Goal: Task Accomplishment & Management: Complete application form

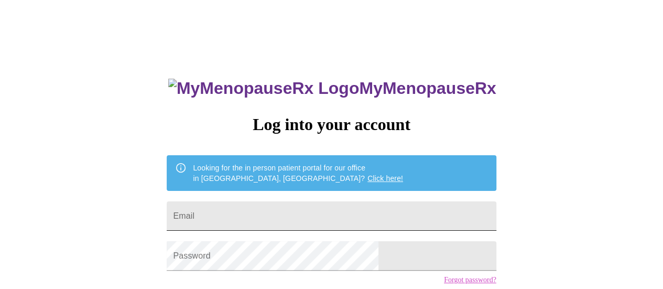
click at [323, 212] on input "Email" at bounding box center [331, 215] width 329 height 29
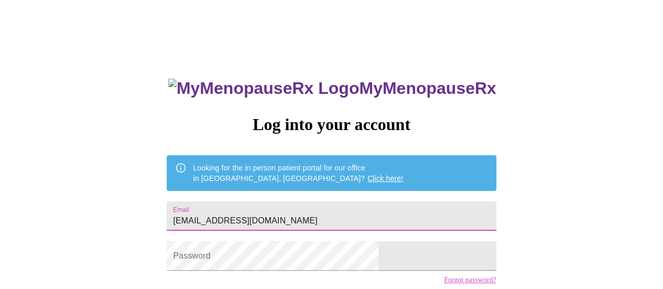
type input "[EMAIL_ADDRESS][DOMAIN_NAME]"
click at [367, 174] on link "Click here!" at bounding box center [385, 178] width 36 height 8
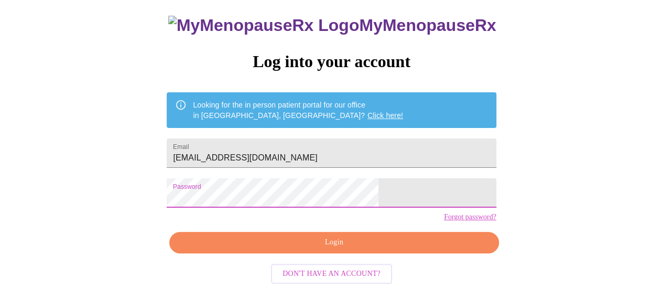
scroll to position [80, 0]
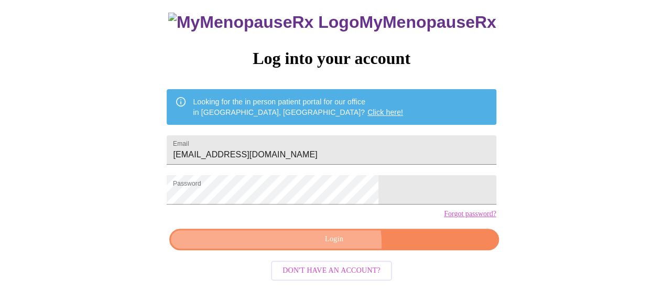
click at [321, 246] on span "Login" at bounding box center [333, 239] width 305 height 13
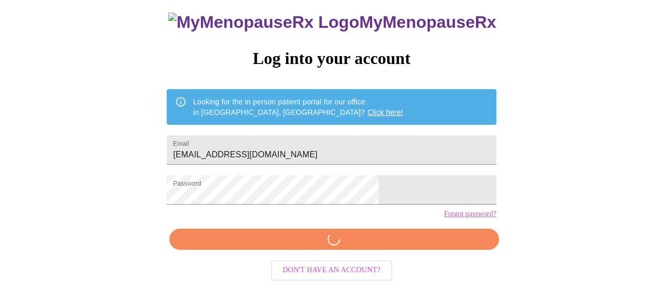
scroll to position [80, 0]
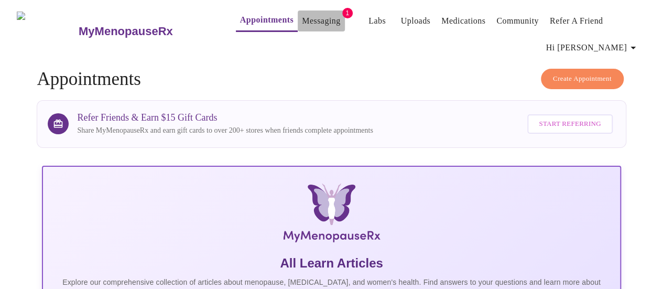
click at [302, 22] on link "Messaging" at bounding box center [321, 21] width 38 height 15
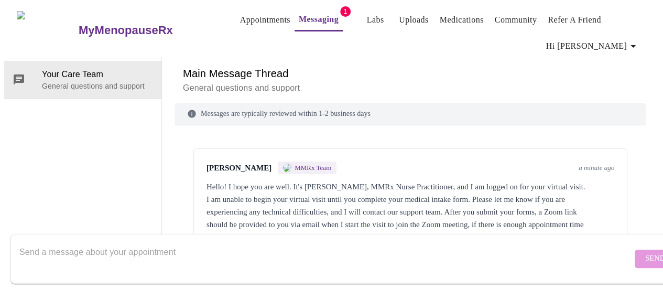
scroll to position [24, 0]
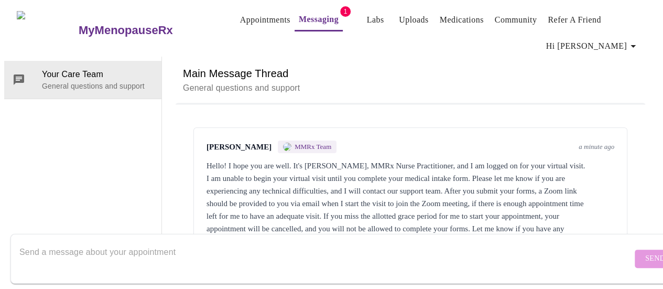
click at [528, 241] on textarea "Send a message about your appointment" at bounding box center [325, 258] width 612 height 34
type textarea "i'm trying to log n"
click at [645, 252] on span "Send" at bounding box center [655, 258] width 20 height 13
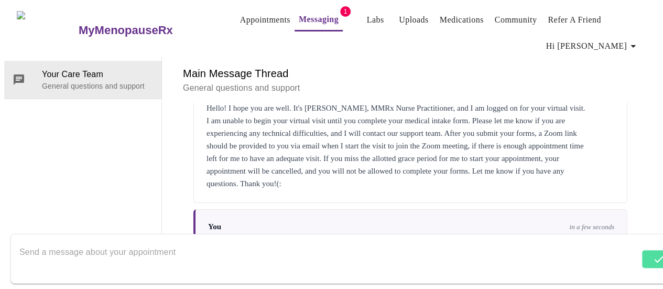
scroll to position [86, 0]
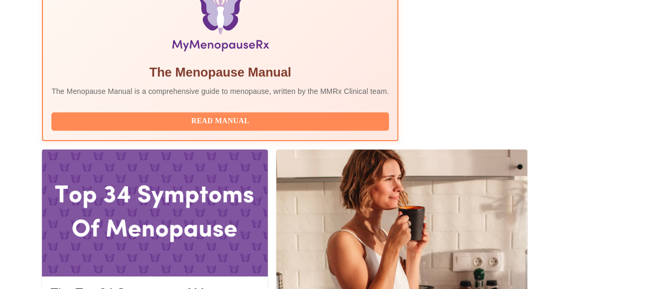
scroll to position [377, 0]
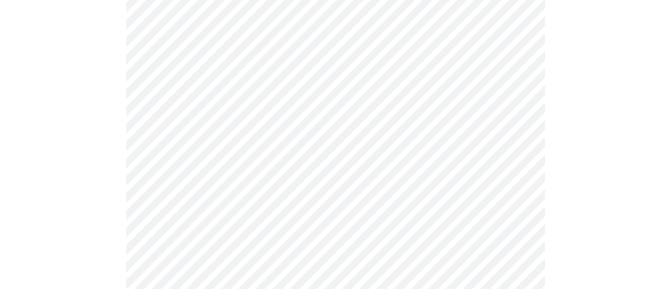
scroll to position [210, 0]
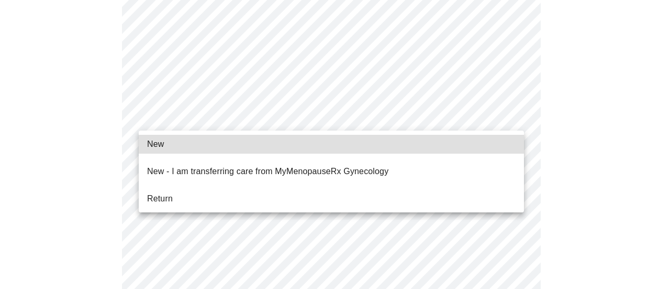
click at [218, 117] on body "MyMenopauseRx Appointments Messaging Labs Uploads Medications Community Refer a…" at bounding box center [335, 280] width 662 height 970
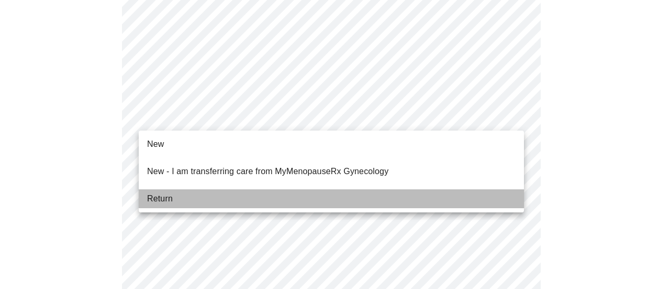
click at [205, 189] on li "Return" at bounding box center [332, 198] width 386 height 19
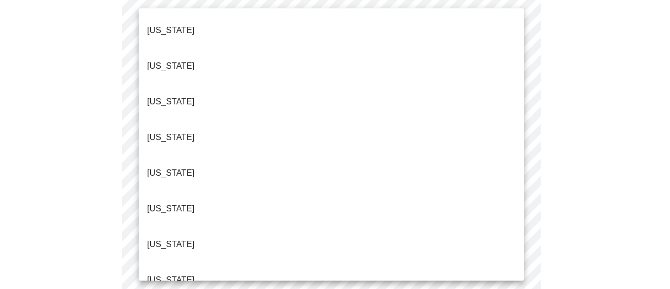
click at [223, 33] on body "MyMenopauseRx Appointments Messaging Labs Uploads Medications Community Refer a…" at bounding box center [335, 272] width 662 height 955
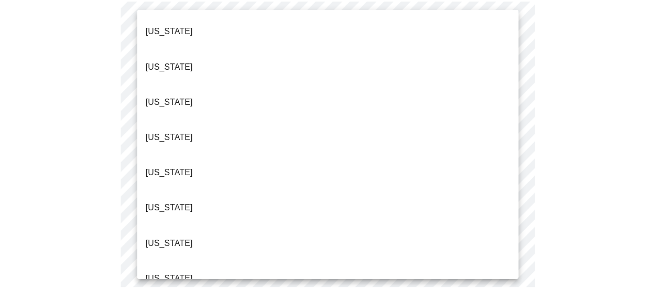
scroll to position [971, 0]
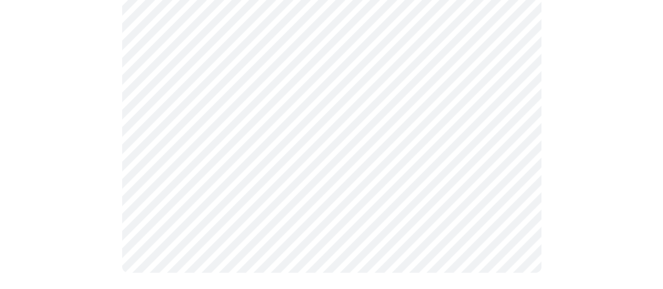
scroll to position [0, 0]
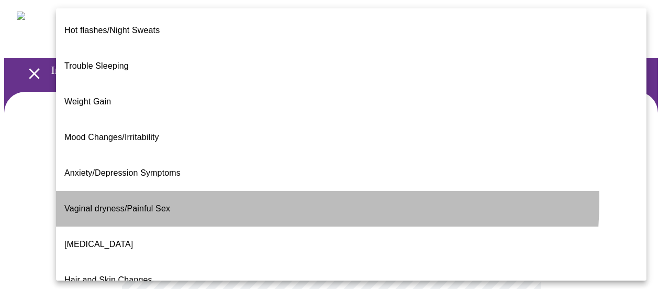
click at [214, 191] on li "Vaginal dryness/Painful Sex" at bounding box center [351, 209] width 591 height 36
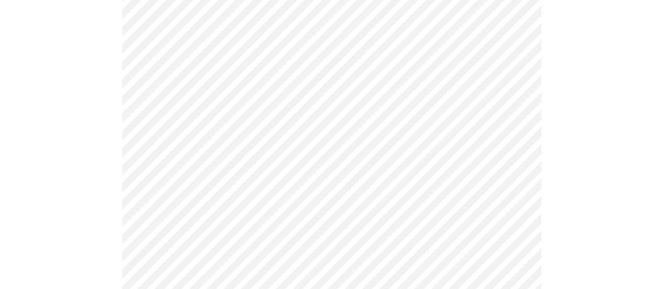
scroll to position [279, 0]
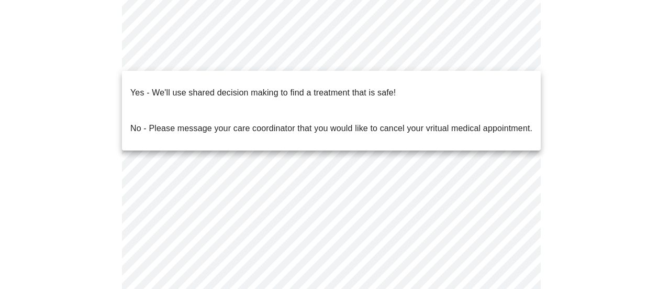
click at [368, 58] on body "MyMenopauseRx Appointments Messaging Labs Uploads Medications Community Refer a…" at bounding box center [335, 43] width 662 height 637
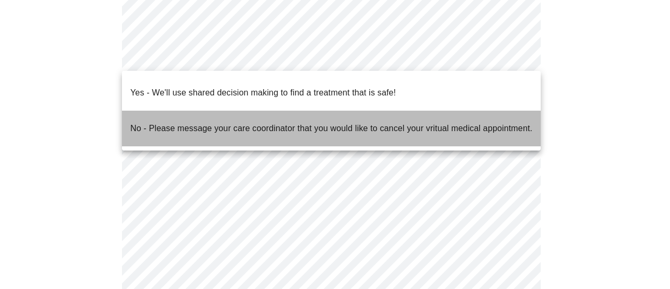
click at [320, 122] on p "No - Please message your care coordinator that you would like to cancel your vr…" at bounding box center [331, 128] width 402 height 13
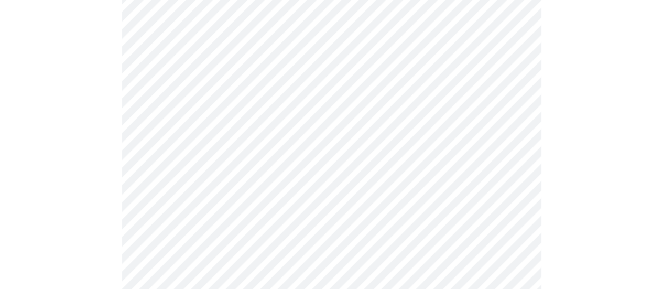
scroll to position [133, 0]
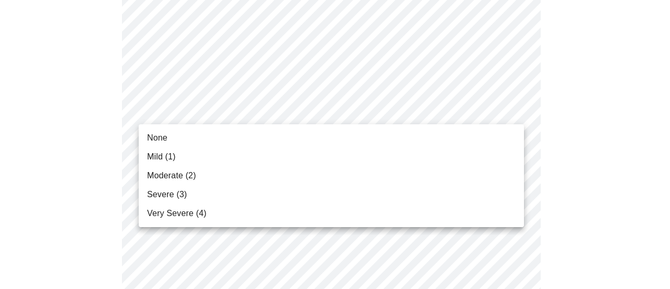
click at [270, 136] on li "None" at bounding box center [332, 137] width 386 height 19
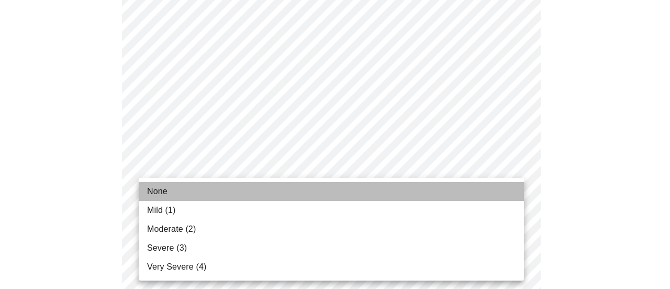
click at [243, 200] on li "None" at bounding box center [332, 191] width 386 height 19
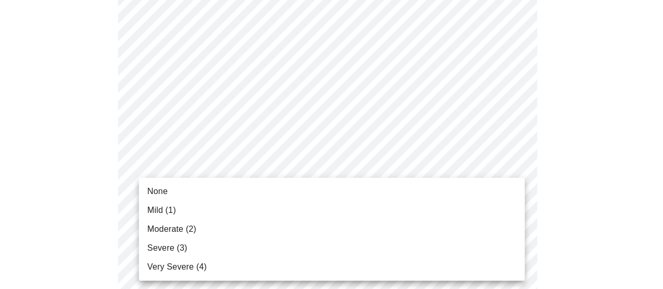
scroll to position [134, 0]
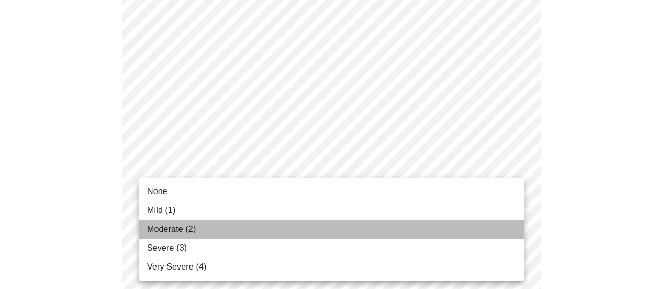
click at [277, 227] on li "Moderate (2)" at bounding box center [332, 228] width 386 height 19
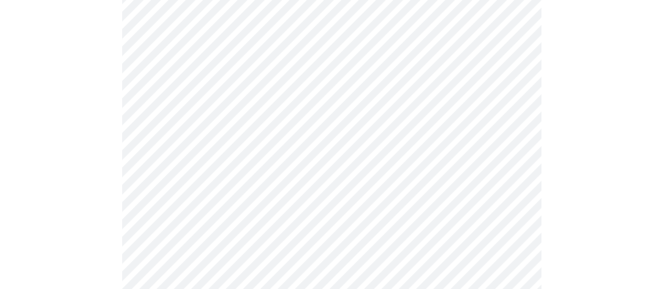
scroll to position [392, 0]
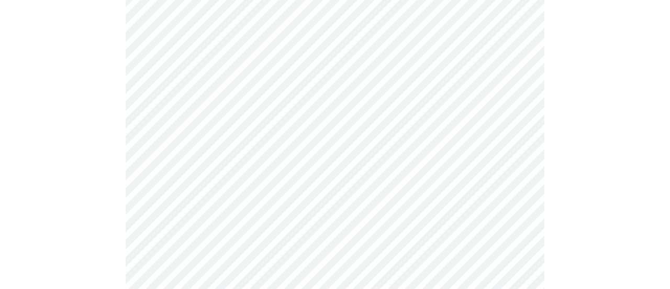
click at [345, 98] on body "MyMenopauseRx Appointments Messaging Labs Uploads Medications Community Refer a…" at bounding box center [335, 294] width 662 height 1364
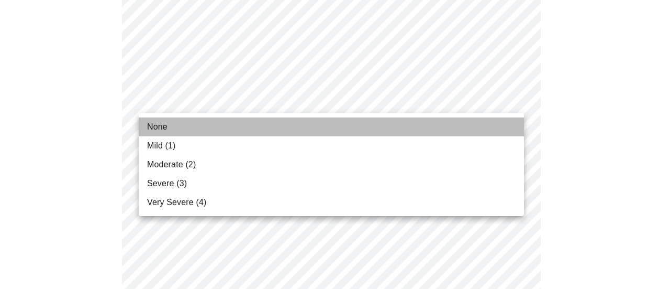
click at [301, 122] on li "None" at bounding box center [332, 126] width 386 height 19
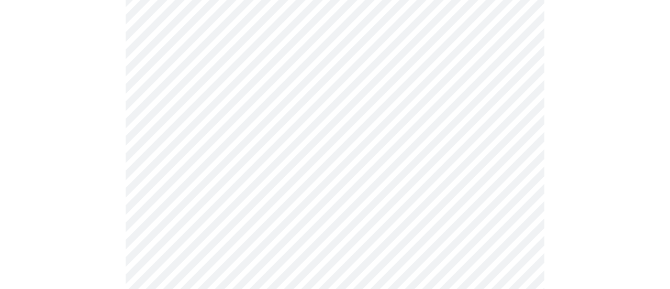
click at [276, 172] on body "MyMenopauseRx Appointments Messaging Labs Uploads Medications Community Refer a…" at bounding box center [335, 286] width 662 height 1349
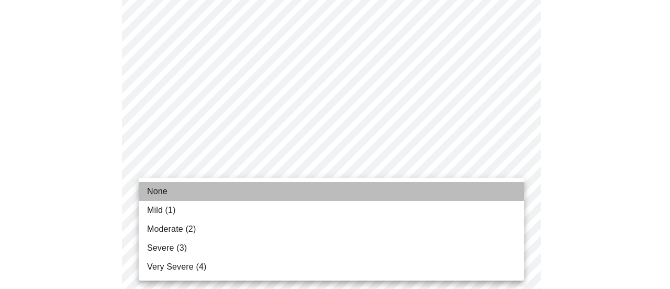
click at [265, 195] on li "None" at bounding box center [332, 191] width 386 height 19
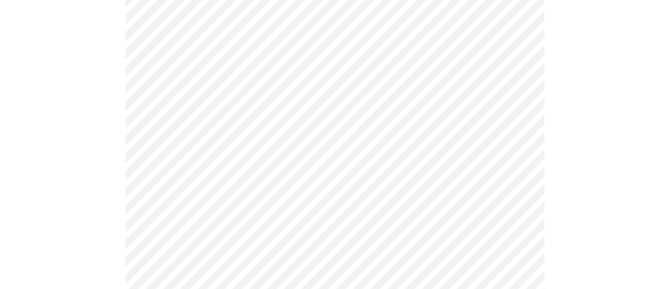
click at [241, 237] on body "MyMenopauseRx Appointments Messaging Labs Uploads Medications Community Refer a…" at bounding box center [335, 279] width 662 height 1335
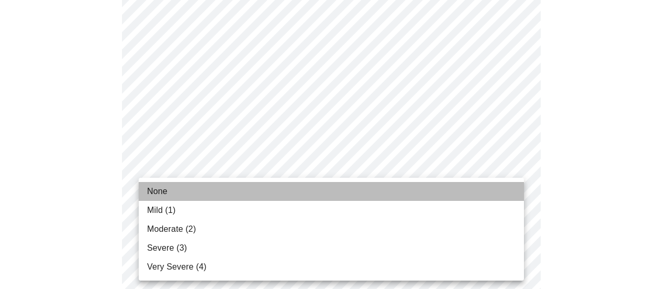
click at [226, 200] on li "None" at bounding box center [332, 191] width 386 height 19
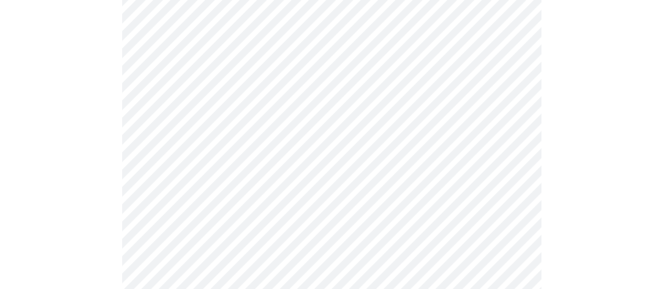
scroll to position [573, 0]
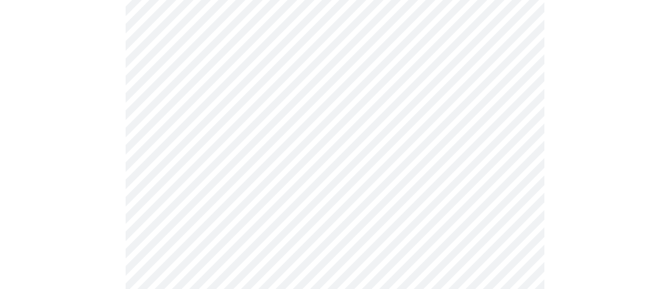
click at [325, 133] on body "MyMenopauseRx Appointments Messaging Labs Uploads Medications Community Refer a…" at bounding box center [335, 91] width 662 height 1320
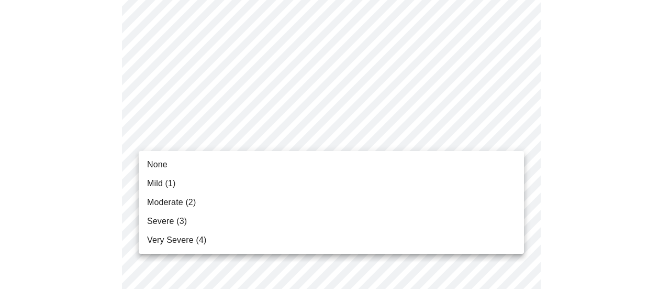
click at [314, 167] on li "None" at bounding box center [332, 164] width 386 height 19
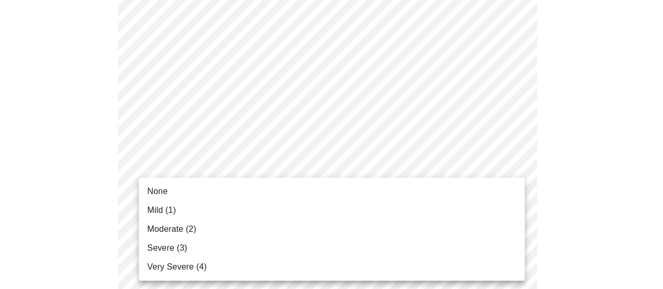
click at [296, 221] on body "MyMenopauseRx Appointments Messaging Labs Uploads Medications Community Refer a…" at bounding box center [331, 83] width 654 height 1305
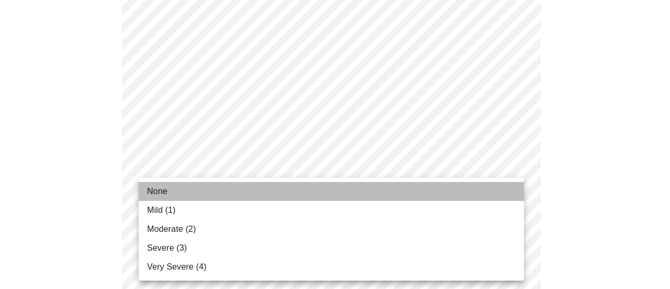
click at [284, 192] on li "None" at bounding box center [332, 191] width 386 height 19
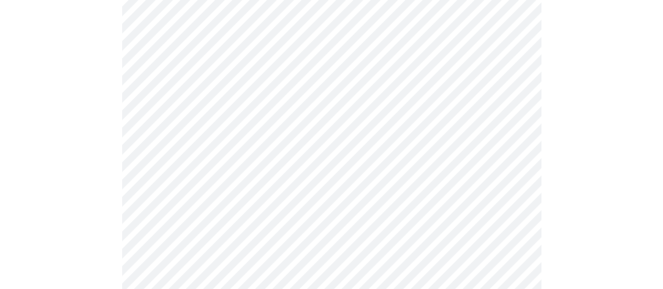
scroll to position [683, 0]
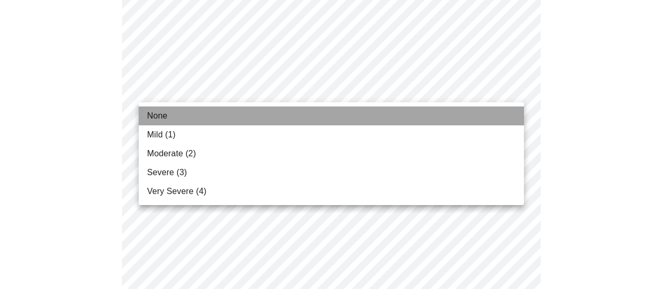
click at [360, 122] on li "None" at bounding box center [332, 115] width 386 height 19
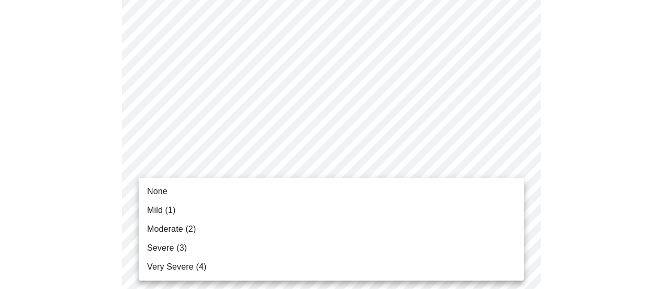
drag, startPoint x: 360, startPoint y: 122, endPoint x: 307, endPoint y: 193, distance: 89.0
click at [307, 193] on ul "None Mild (1) Moderate (2) Severe (3) Very Severe (4)" at bounding box center [332, 229] width 386 height 103
click at [307, 193] on li "None" at bounding box center [332, 191] width 386 height 19
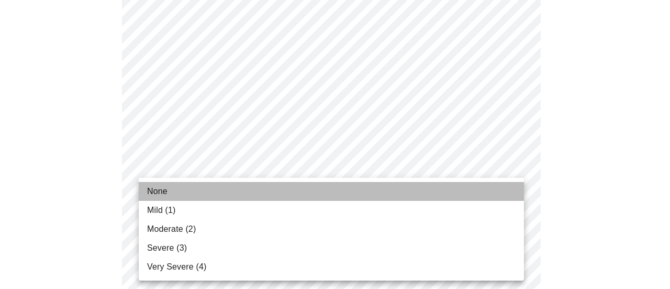
click at [269, 200] on li "None" at bounding box center [332, 191] width 386 height 19
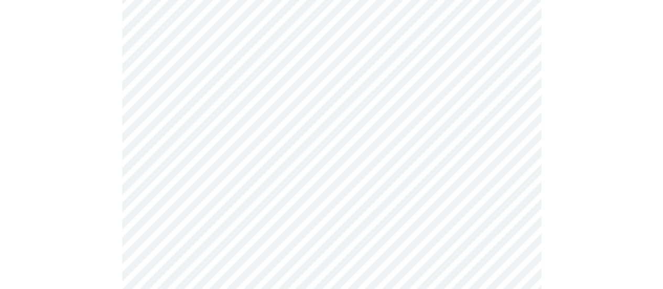
scroll to position [494, 0]
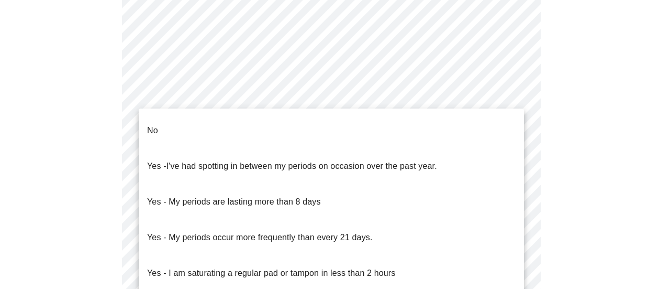
click at [369, 164] on body "MyMenopauseRx Appointments Messaging Labs Uploads Medications Community Refer a…" at bounding box center [335, 33] width 662 height 1047
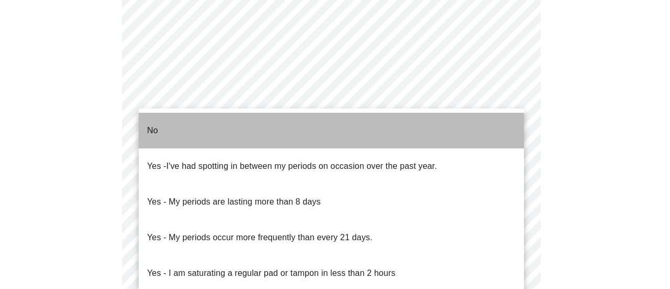
click at [364, 136] on li "No" at bounding box center [332, 131] width 386 height 36
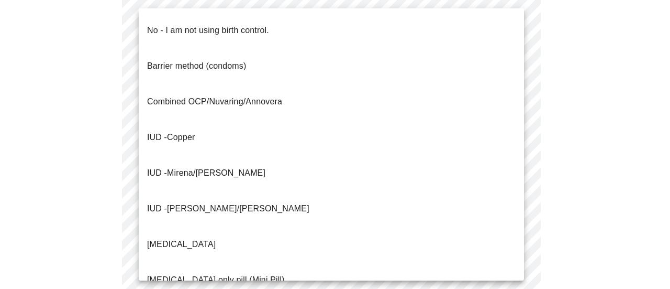
click at [287, 244] on body "MyMenopauseRx Appointments Messaging Labs Uploads Medications Community Refer a…" at bounding box center [335, 30] width 662 height 1041
click at [321, 48] on li "Barrier method (condoms)" at bounding box center [332, 66] width 386 height 36
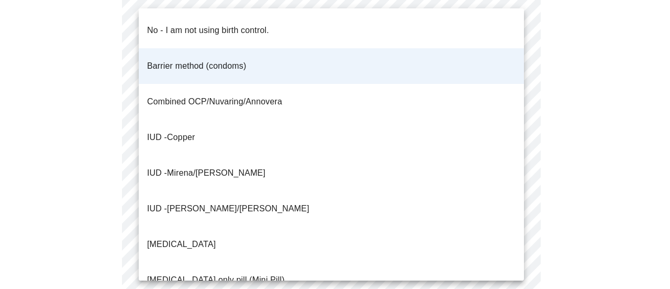
click at [254, 240] on body "MyMenopauseRx Appointments Messaging Labs Uploads Medications Community Refer a…" at bounding box center [335, 27] width 662 height 1035
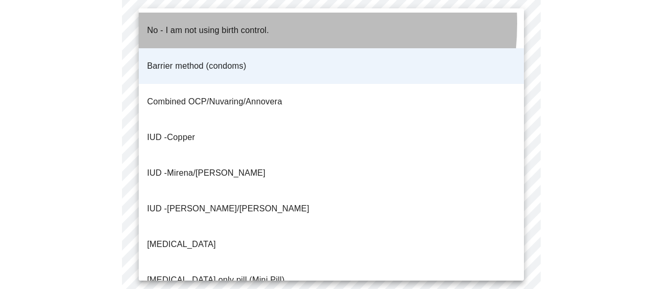
click at [254, 24] on p "No - I am not using birth control." at bounding box center [208, 30] width 122 height 13
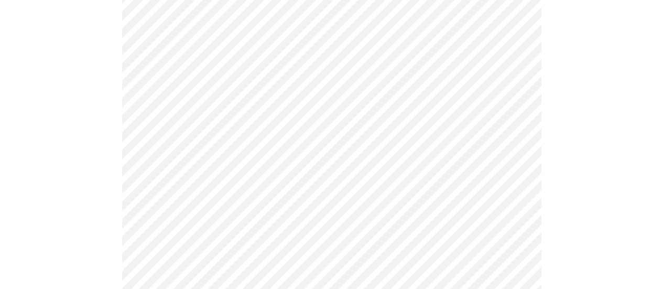
scroll to position [683, 0]
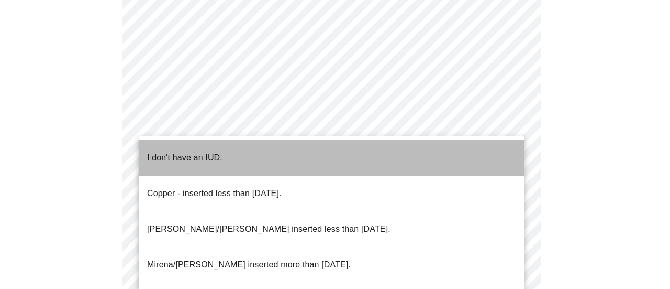
click at [365, 143] on li "I don't have an IUD." at bounding box center [332, 158] width 386 height 36
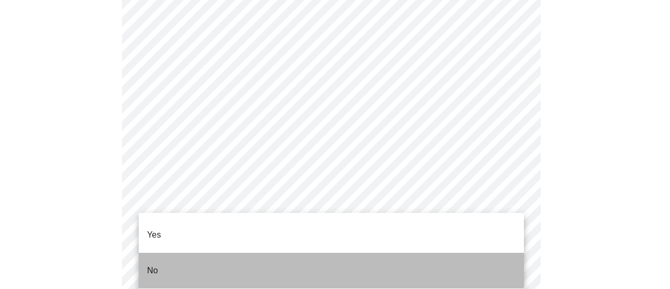
click at [278, 252] on li "No" at bounding box center [332, 270] width 386 height 36
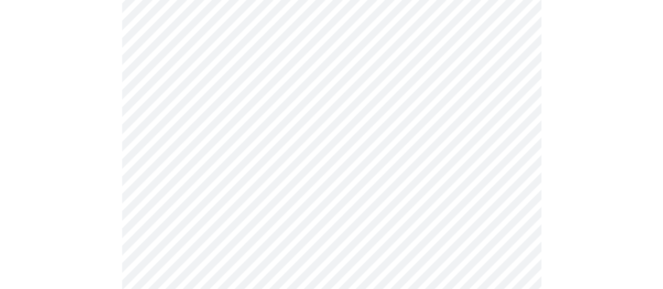
scroll to position [307, 0]
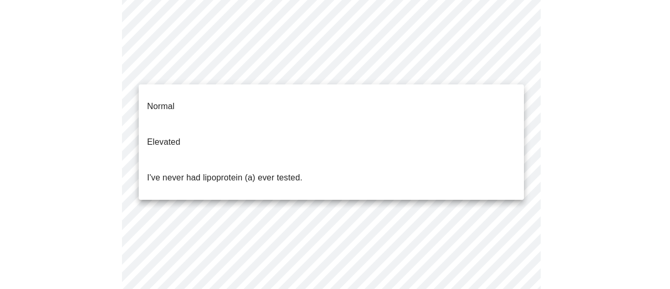
click at [203, 78] on body "MyMenopauseRx Appointments Messaging Labs Uploads Medications Community Refer a…" at bounding box center [335, 91] width 662 height 789
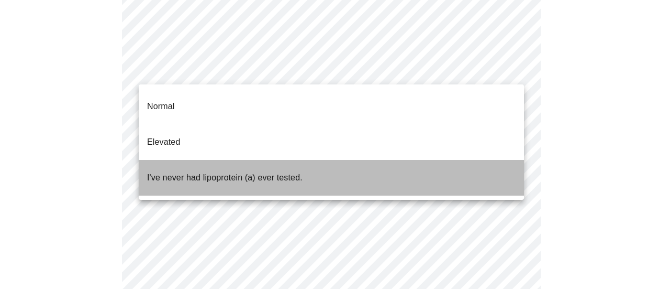
click at [221, 171] on p "I've never had lipoprotein (a) ever tested." at bounding box center [225, 177] width 156 height 13
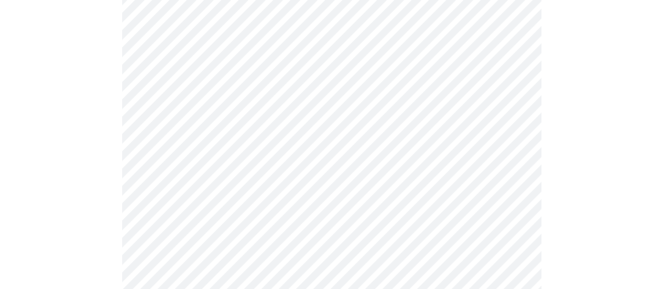
scroll to position [2821, 0]
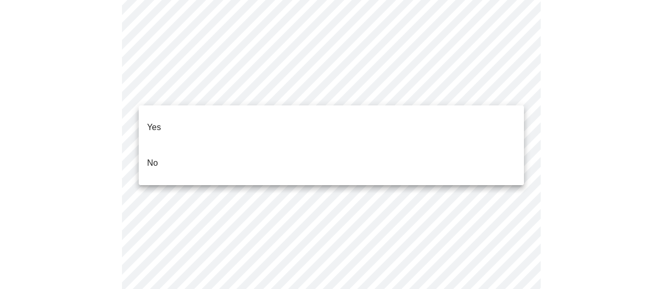
click at [222, 146] on li "No" at bounding box center [332, 163] width 386 height 36
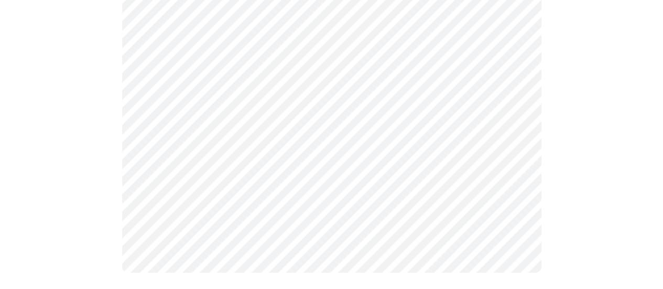
scroll to position [0, 0]
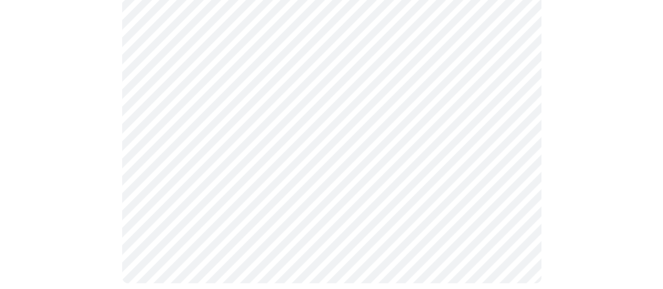
scroll to position [535, 0]
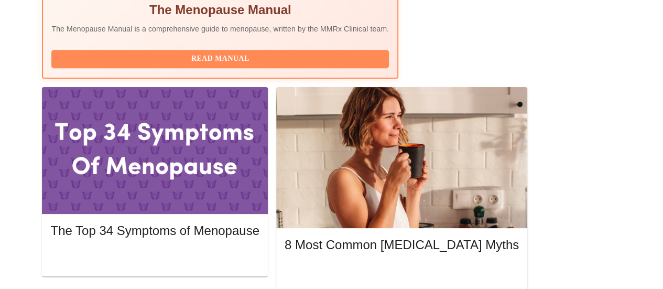
scroll to position [491, 0]
